Goal: Transaction & Acquisition: Purchase product/service

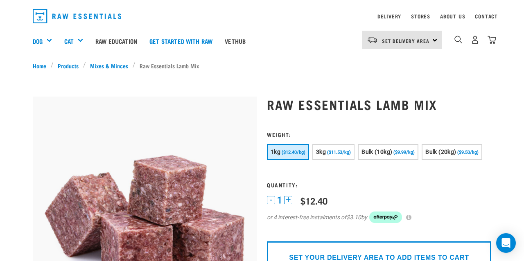
scroll to position [23, 0]
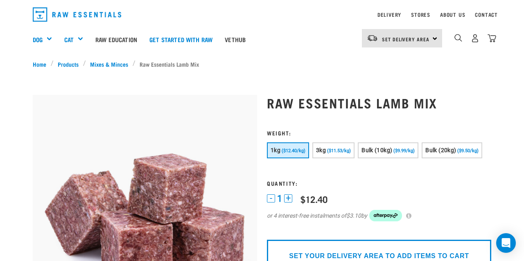
click at [394, 160] on div "1kg ($12.40/kg) 3kg ($11.53/kg)" at bounding box center [379, 151] width 224 height 18
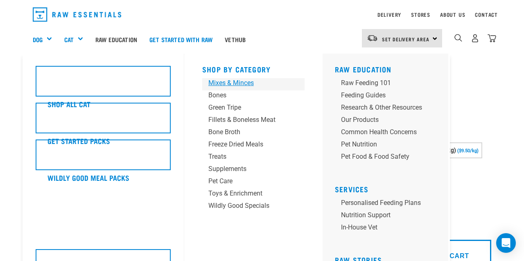
click at [237, 84] on div "Mixes & Minces" at bounding box center [246, 83] width 77 height 10
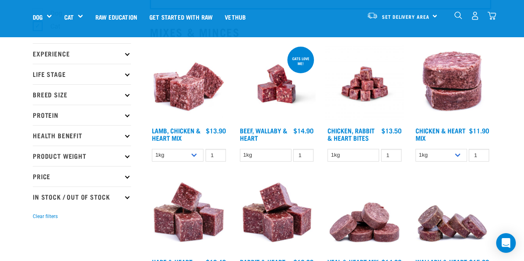
scroll to position [81, 0]
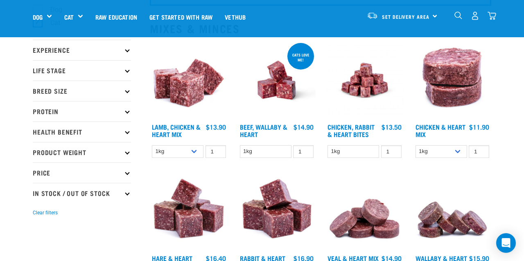
click at [185, 95] on img at bounding box center [189, 80] width 78 height 78
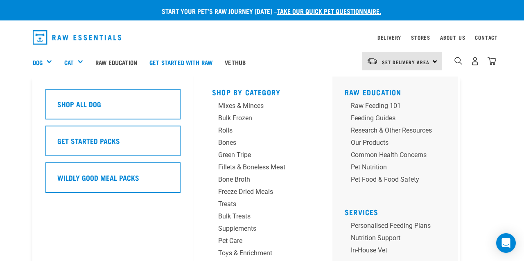
click at [47, 60] on div "Dog" at bounding box center [45, 62] width 25 height 33
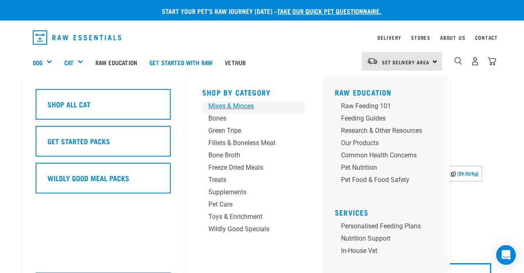
click at [241, 109] on div "Mixes & Minces" at bounding box center [246, 106] width 77 height 10
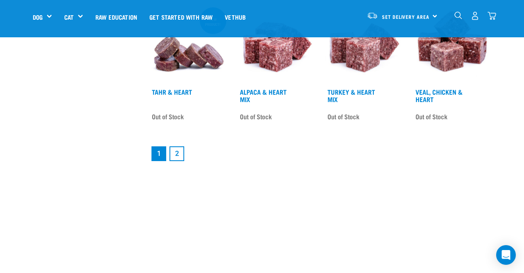
scroll to position [1045, 0]
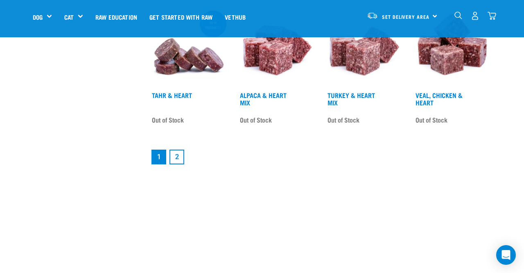
click at [182, 164] on link "2" at bounding box center [176, 156] width 15 height 15
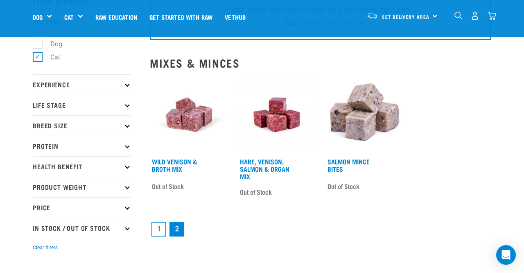
scroll to position [49, 0]
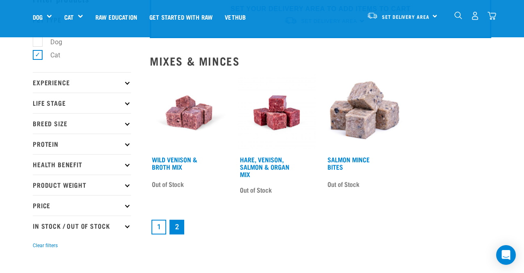
click at [158, 225] on link "1" at bounding box center [158, 226] width 15 height 15
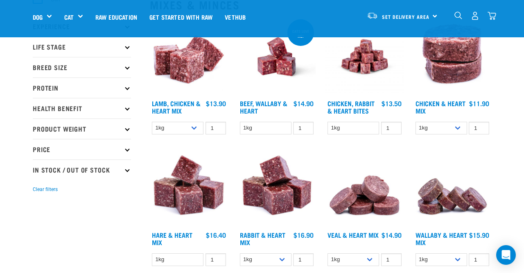
scroll to position [85, 0]
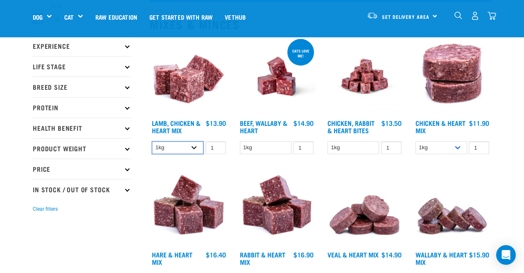
select select "250"
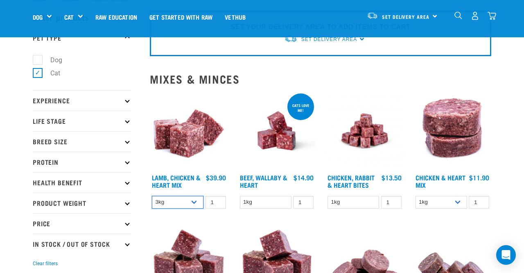
scroll to position [28, 0]
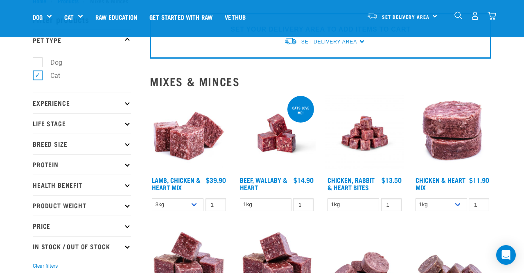
click at [194, 140] on img at bounding box center [189, 133] width 78 height 78
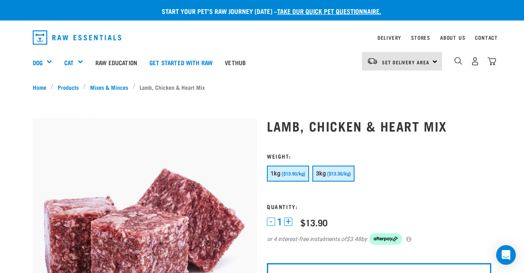
click at [351, 178] on button "3kg ($13.30/kg)" at bounding box center [333, 173] width 42 height 16
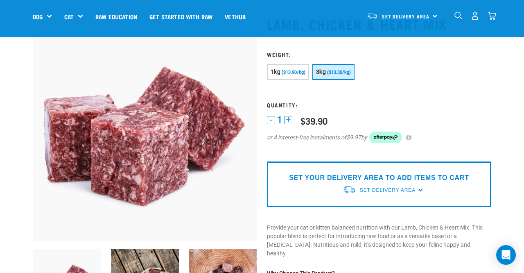
scroll to position [56, 0]
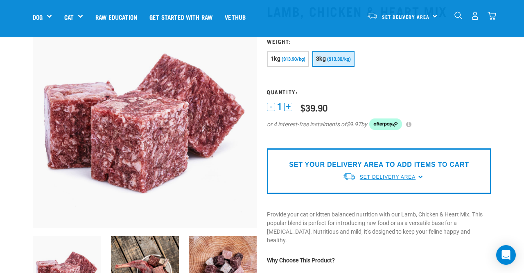
click at [399, 174] on span "Set Delivery Area" at bounding box center [388, 177] width 56 height 6
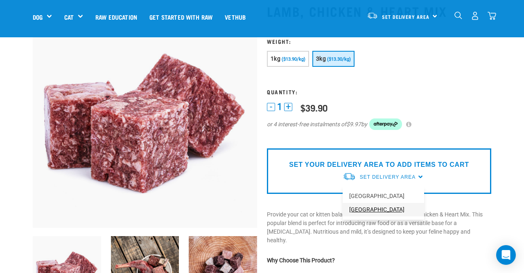
click at [373, 209] on link "[GEOGRAPHIC_DATA]" at bounding box center [383, 210] width 81 height 14
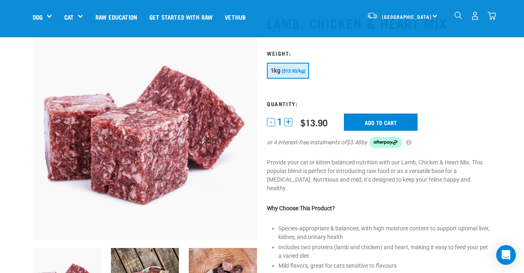
scroll to position [43, 0]
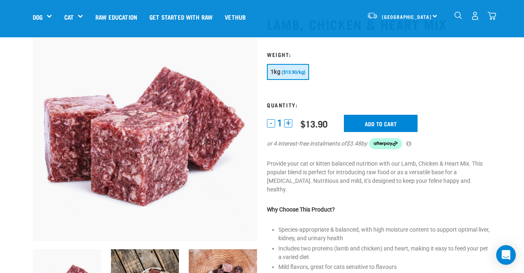
click at [290, 122] on button "+" at bounding box center [288, 123] width 8 height 8
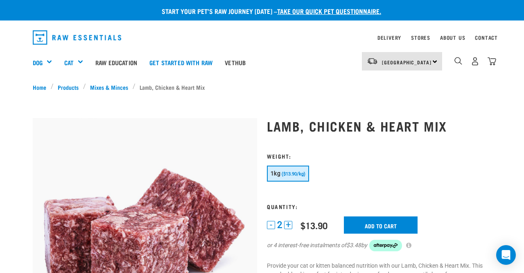
scroll to position [0, 0]
click at [371, 224] on input "Add to cart" at bounding box center [381, 224] width 74 height 17
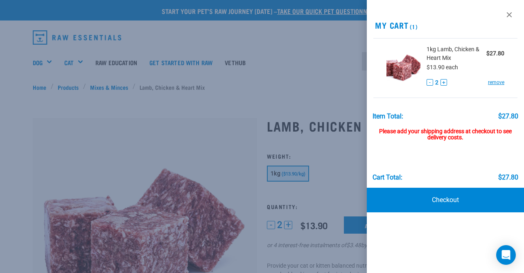
click at [342, 173] on div at bounding box center [262, 136] width 524 height 273
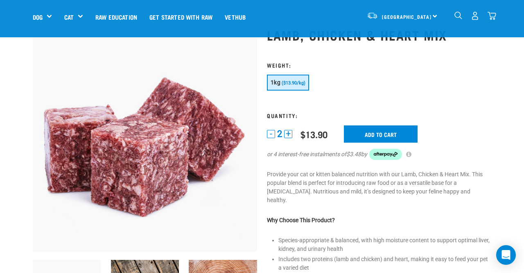
scroll to position [33, 0]
click at [288, 135] on button "+" at bounding box center [288, 133] width 8 height 8
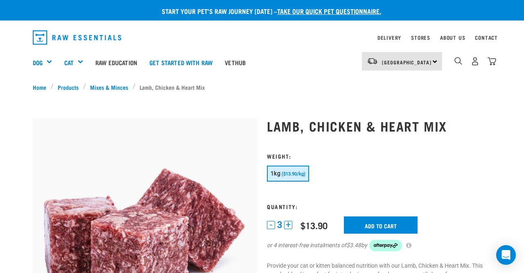
scroll to position [1, 0]
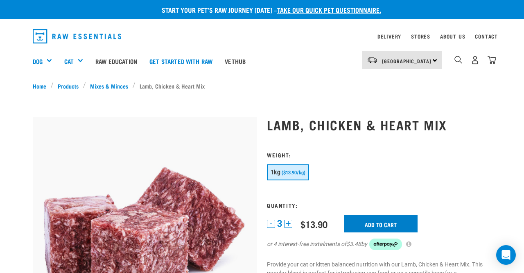
click at [398, 216] on input "Add to cart" at bounding box center [381, 223] width 74 height 17
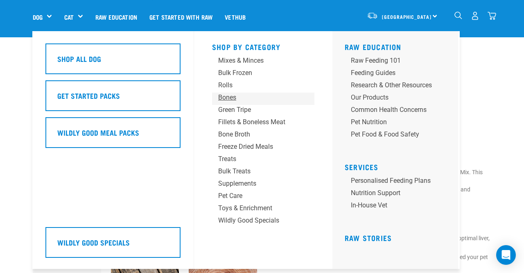
scroll to position [33, 0]
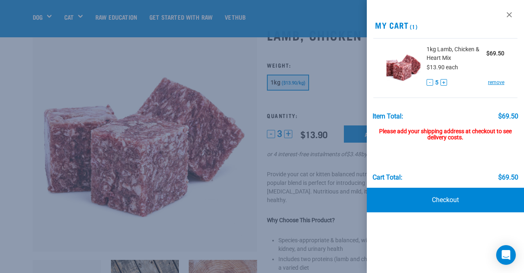
click at [329, 61] on div at bounding box center [262, 136] width 524 height 273
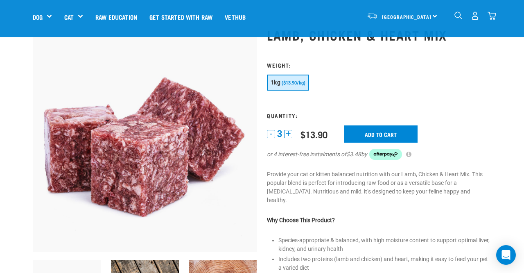
drag, startPoint x: 374, startPoint y: 2, endPoint x: 500, endPoint y: 98, distance: 158.6
